Goal: Information Seeking & Learning: Check status

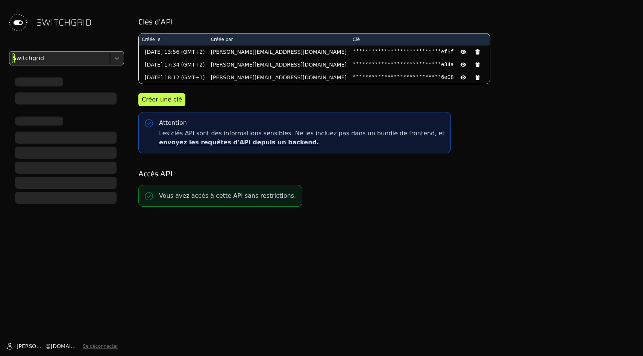
click at [67, 55] on div at bounding box center [59, 58] width 96 height 11
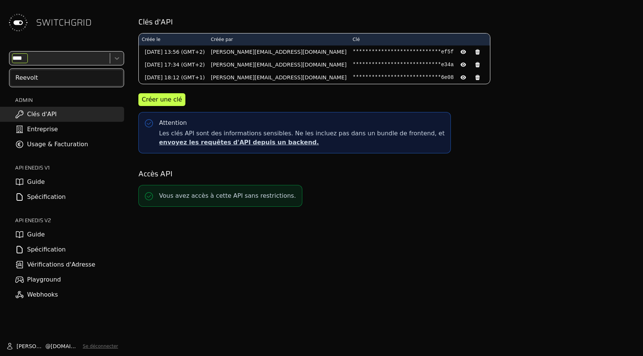
type input "*****"
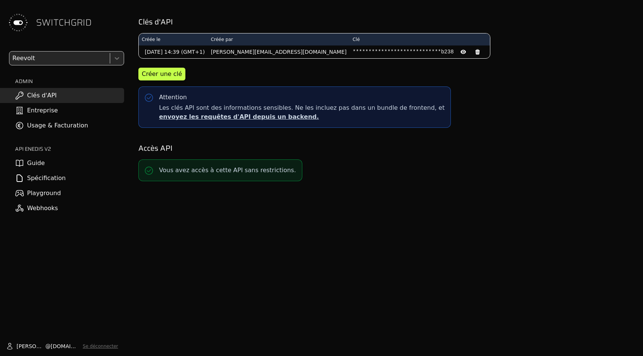
click at [63, 133] on link "Usage & Facturation" at bounding box center [62, 125] width 124 height 15
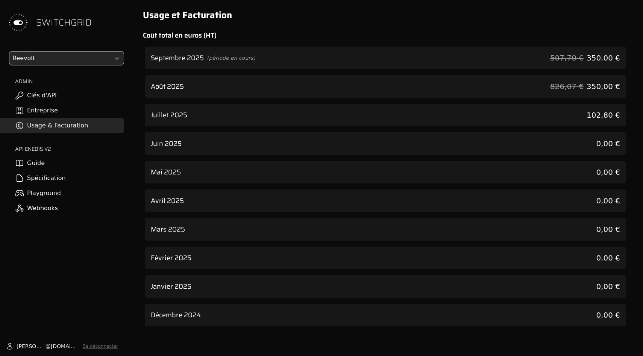
click at [379, 50] on div "Septembre 2025 (période en cours) 507,70 € 350,00 €" at bounding box center [385, 58] width 481 height 23
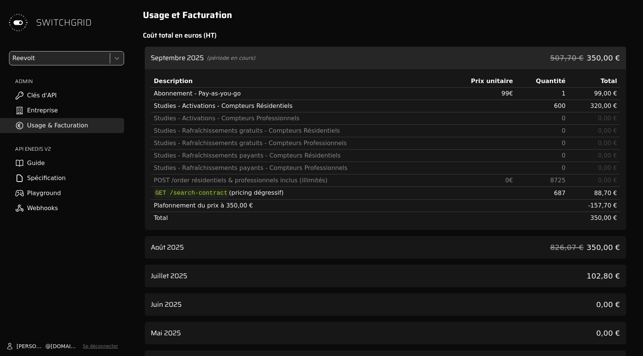
click at [391, 246] on div "Août 2025 826,07 € 350,00 €" at bounding box center [385, 247] width 481 height 23
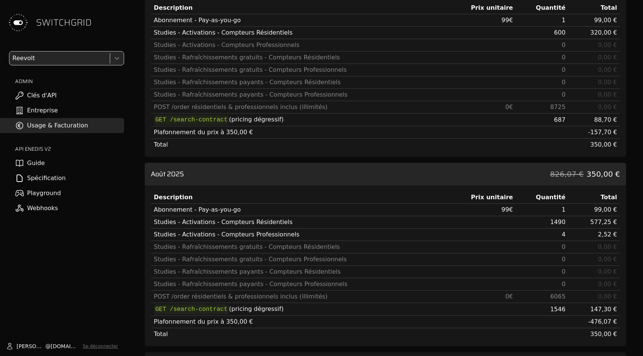
scroll to position [74, 0]
drag, startPoint x: 546, startPoint y: 221, endPoint x: 572, endPoint y: 221, distance: 25.6
click at [572, 221] on tr "Studies - Activations - Compteurs Résidentiels 1490 577,25 €" at bounding box center [385, 222] width 469 height 12
click at [572, 221] on td "577,25 €" at bounding box center [595, 222] width 52 height 12
click at [563, 177] on span "826,07 €" at bounding box center [566, 173] width 33 height 11
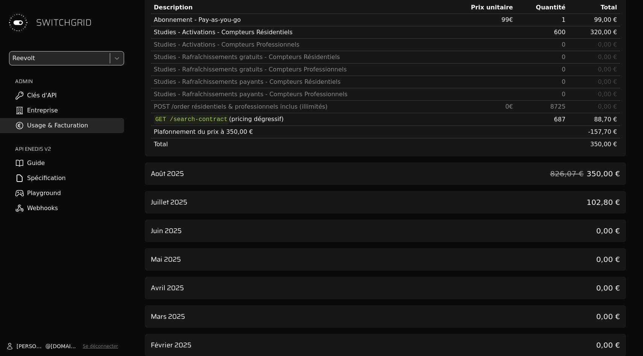
scroll to position [0, 0]
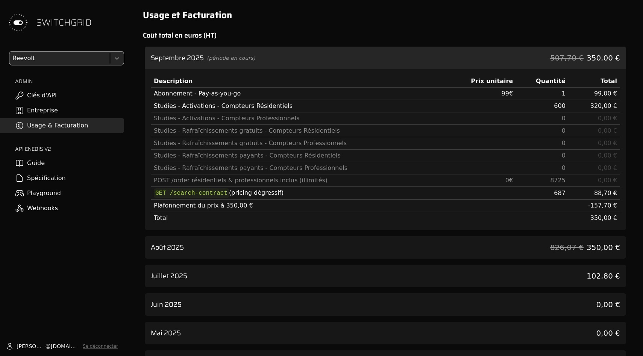
click at [558, 65] on div "Septembre 2025 (période en cours) 507,70 € 350,00 €" at bounding box center [385, 58] width 481 height 23
